Goal: Navigation & Orientation: Find specific page/section

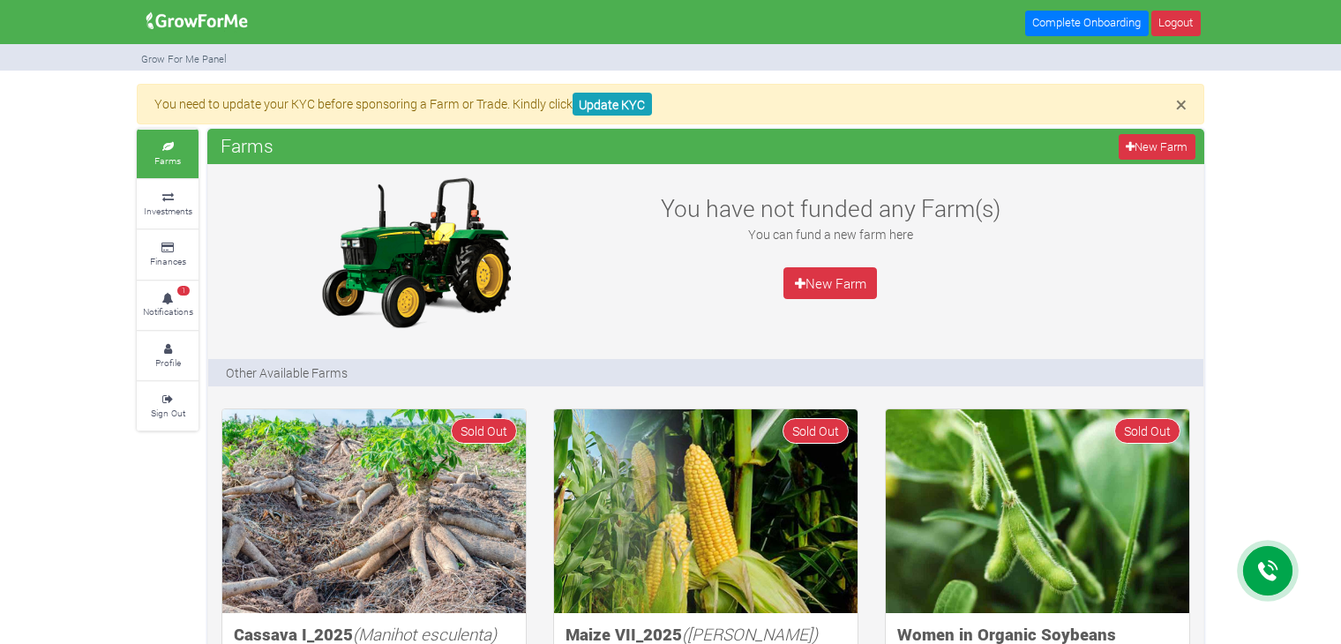
click at [214, 26] on img at bounding box center [197, 21] width 114 height 35
